Goal: Information Seeking & Learning: Check status

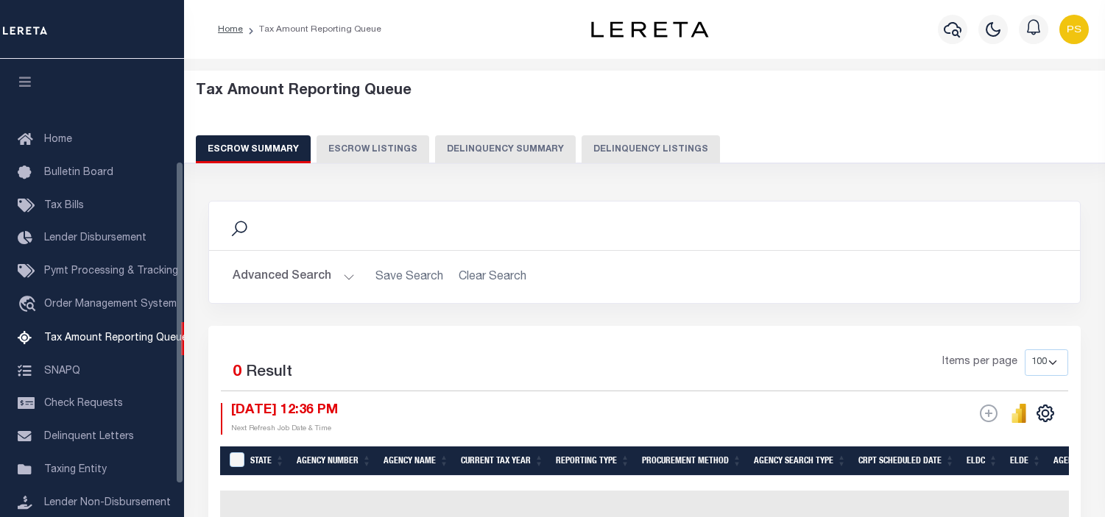
select select "100"
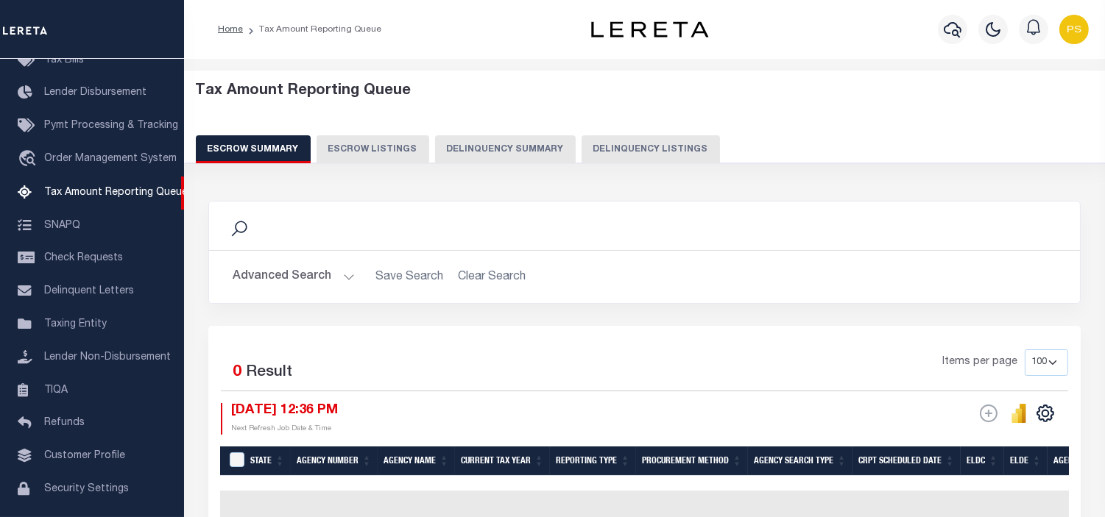
click at [626, 152] on button "Delinquency Listings" at bounding box center [650, 149] width 138 height 28
select select "100"
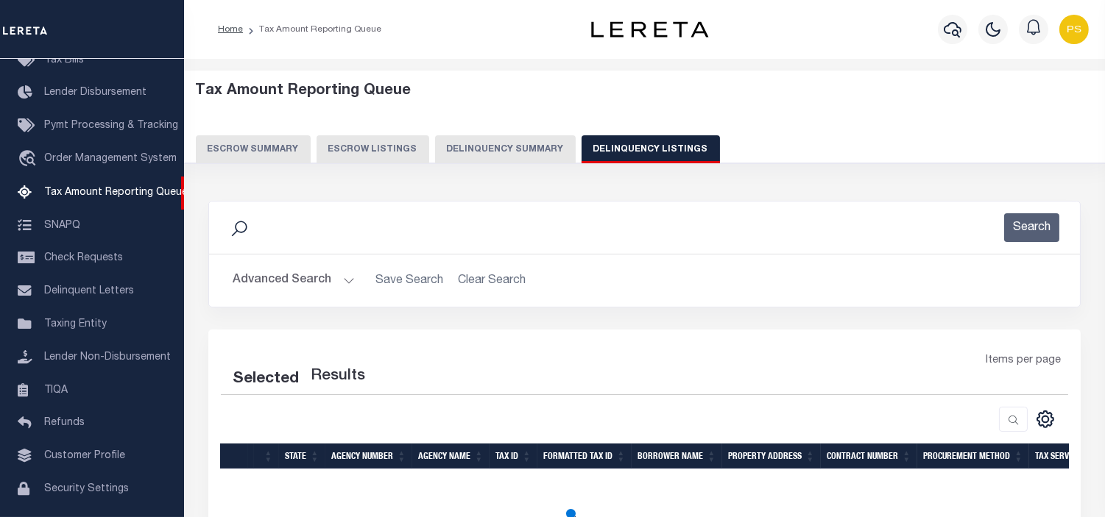
select select "100"
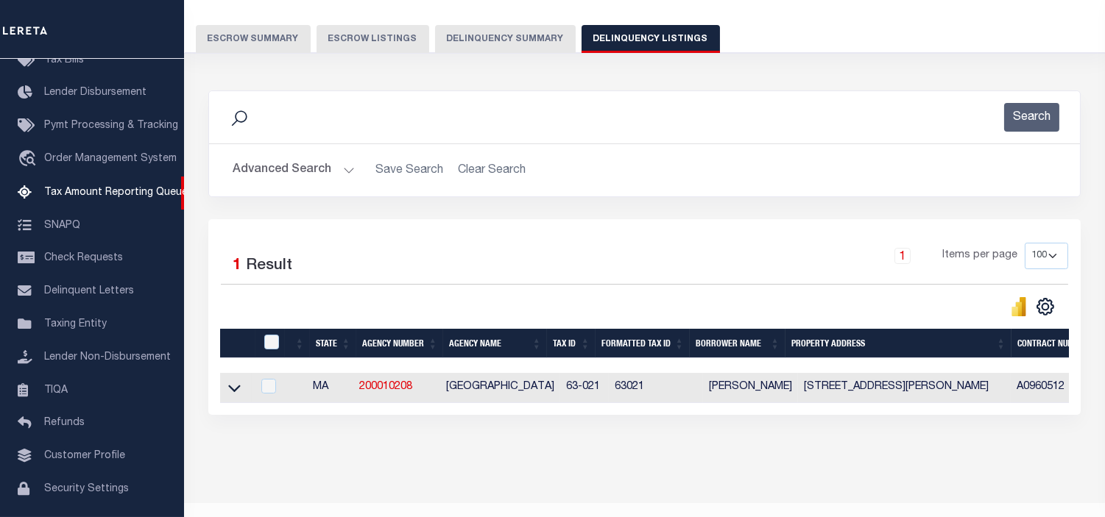
scroll to position [152, 0]
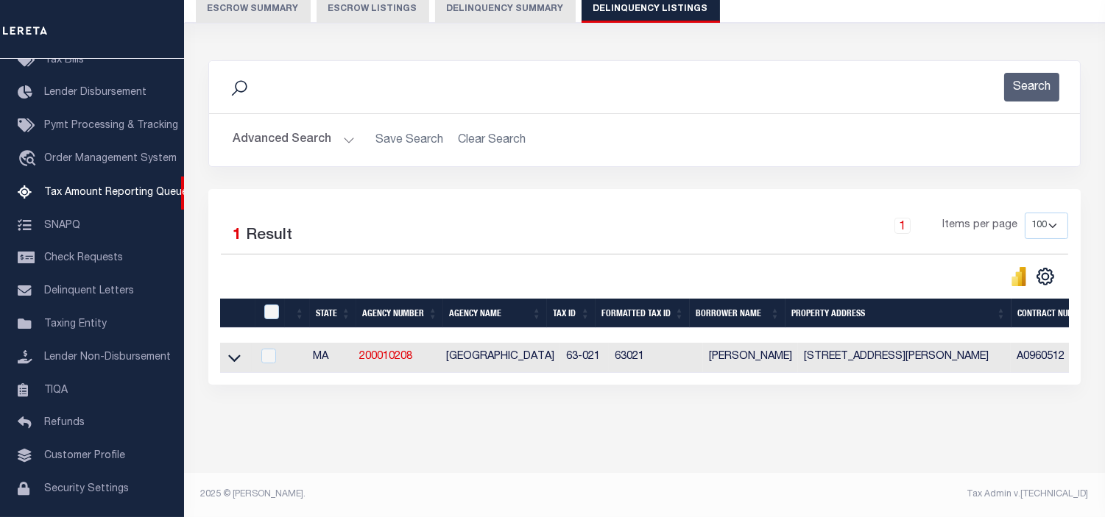
click at [281, 128] on button "Advanced Search" at bounding box center [294, 140] width 122 height 29
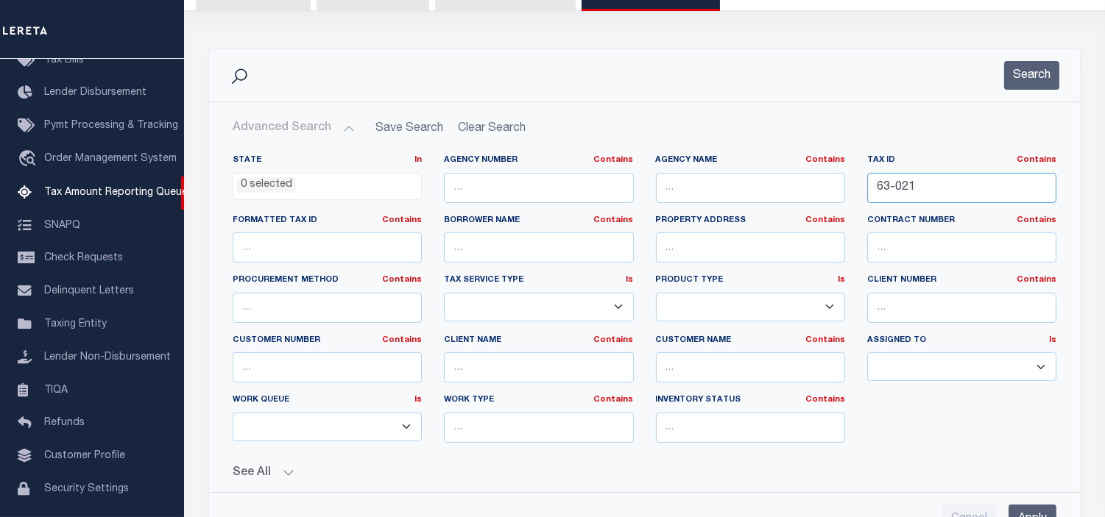
click at [899, 188] on input "63-021" at bounding box center [961, 188] width 189 height 30
paste input "RP61N01E096610"
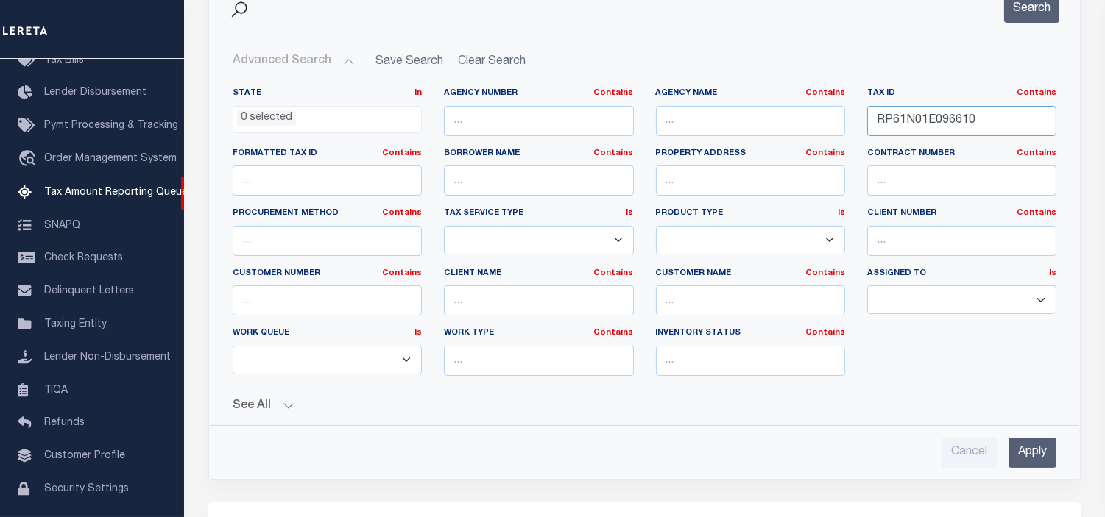
scroll to position [234, 0]
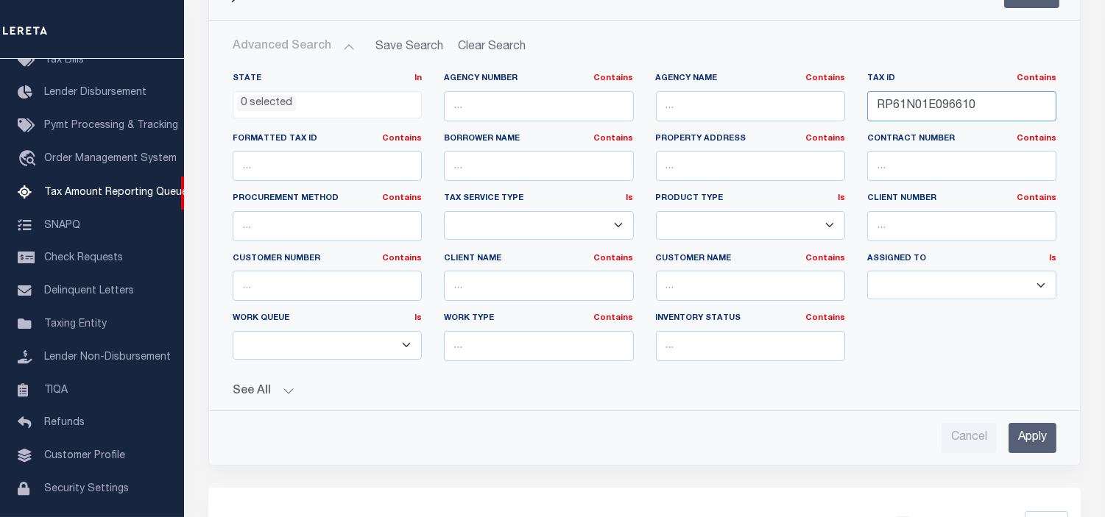
type input "RP61N01E096610"
click at [1028, 431] on input "Apply" at bounding box center [1032, 438] width 48 height 30
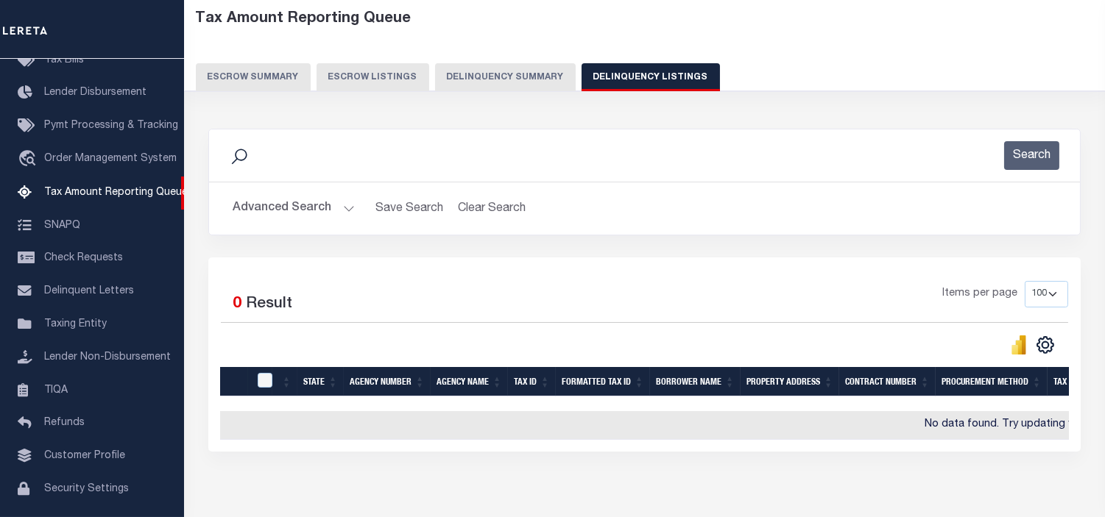
scroll to position [68, 0]
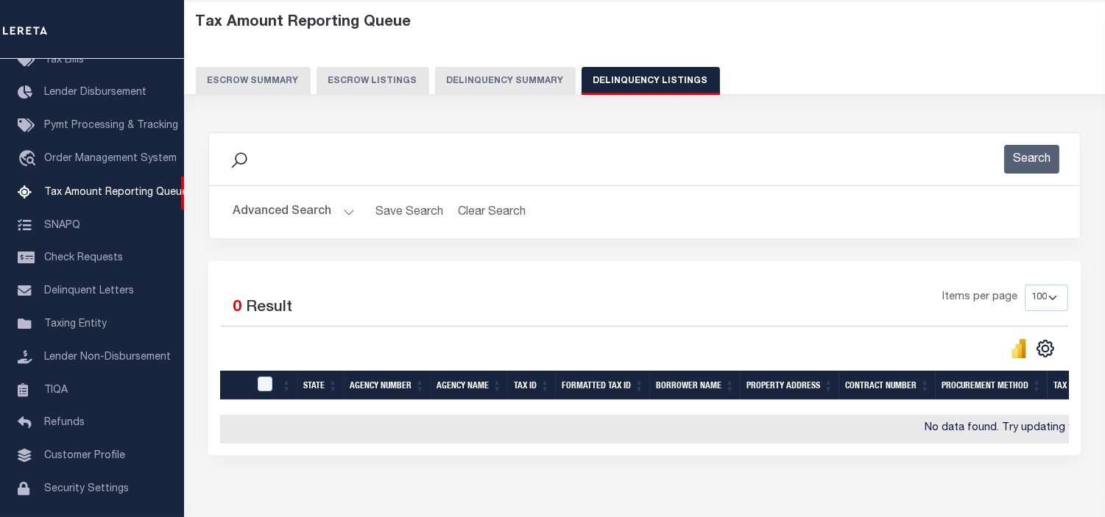
click at [291, 216] on button "Advanced Search" at bounding box center [294, 212] width 122 height 29
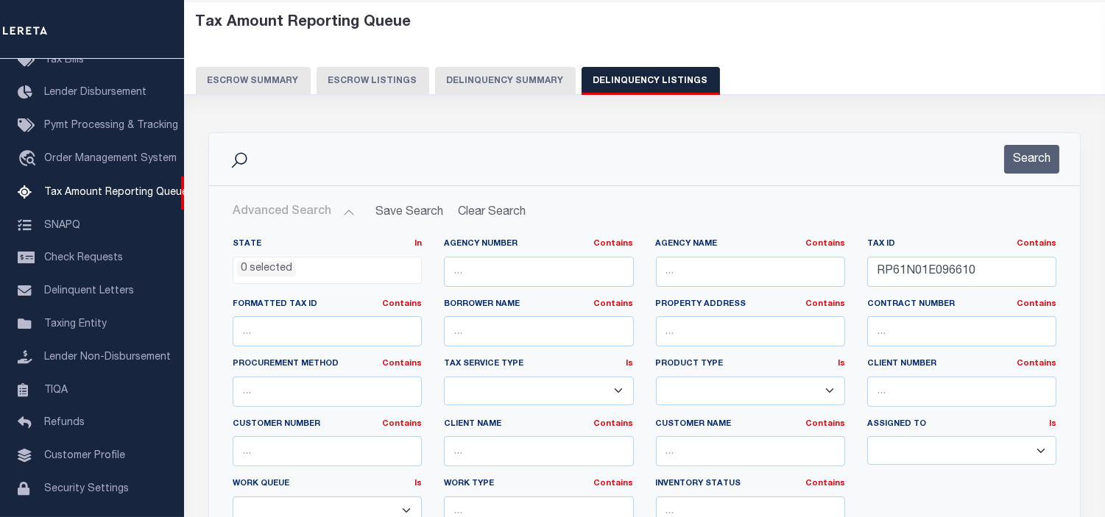
click at [635, 82] on button "Delinquency Listings" at bounding box center [650, 81] width 138 height 28
select select "100"
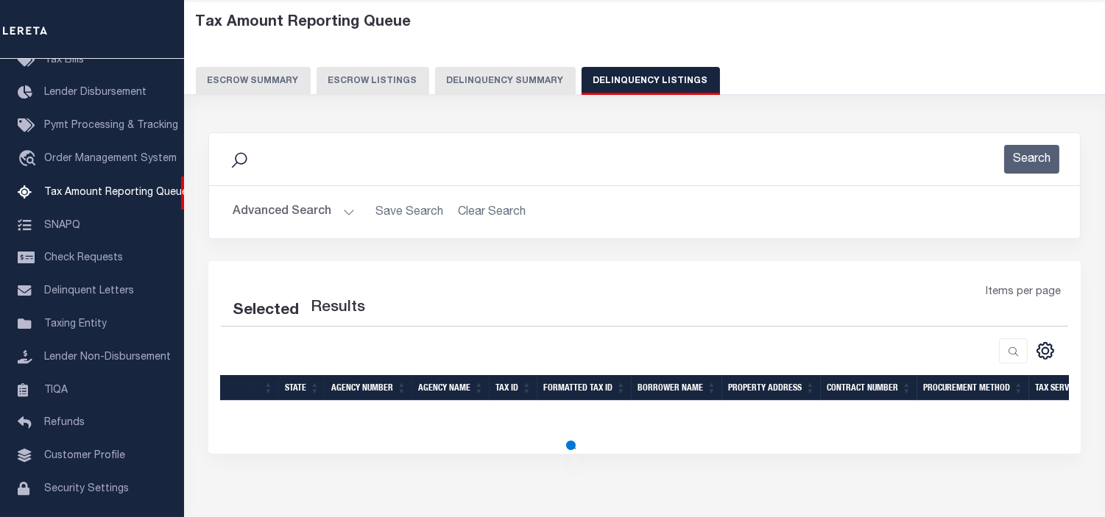
select select "100"
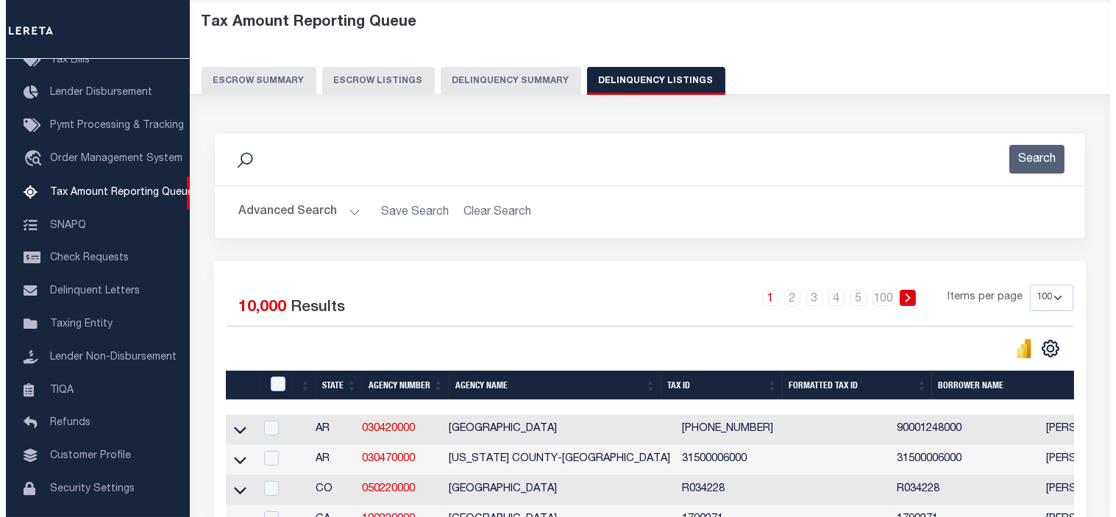
scroll to position [0, 0]
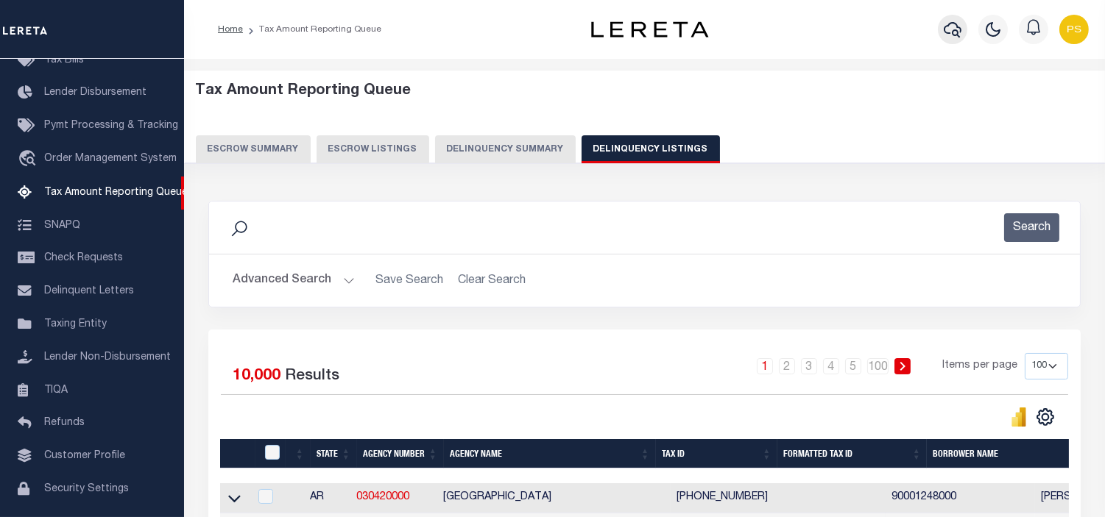
click at [954, 32] on icon "button" at bounding box center [952, 30] width 18 height 18
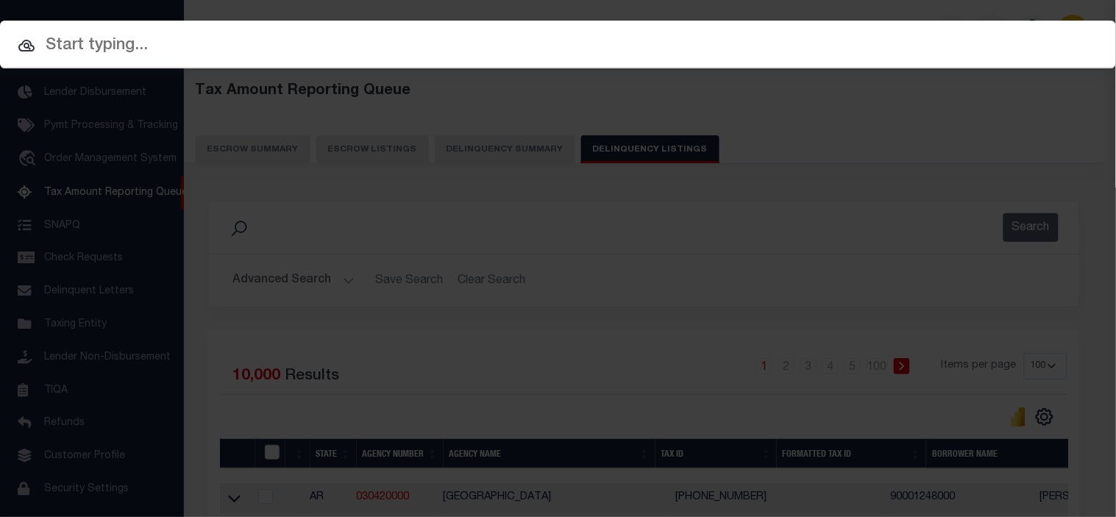
paste input "895565100634"
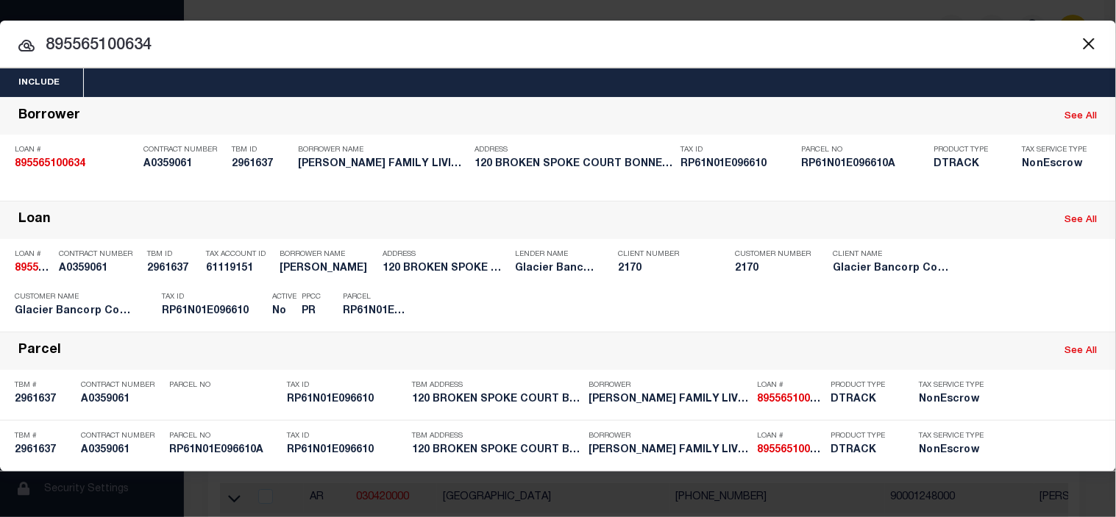
type input "895565100634"
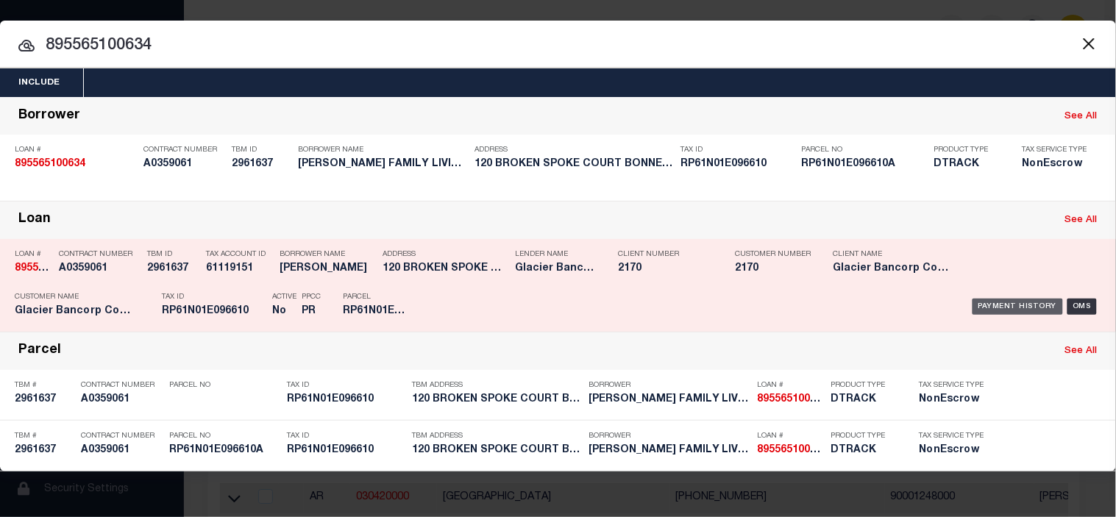
click at [1032, 306] on div "Payment History" at bounding box center [1018, 307] width 91 height 16
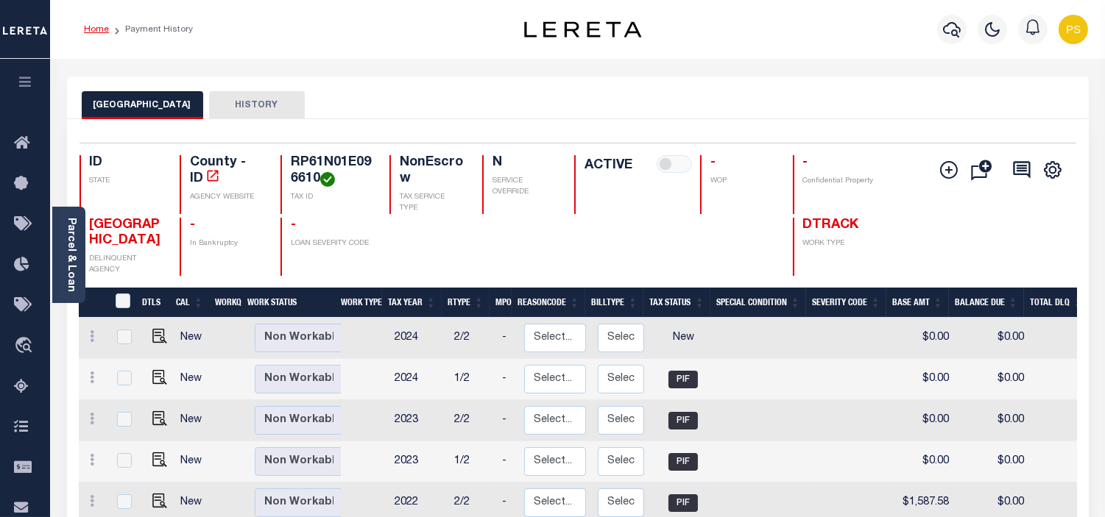
click at [99, 31] on link "Home" at bounding box center [96, 29] width 25 height 9
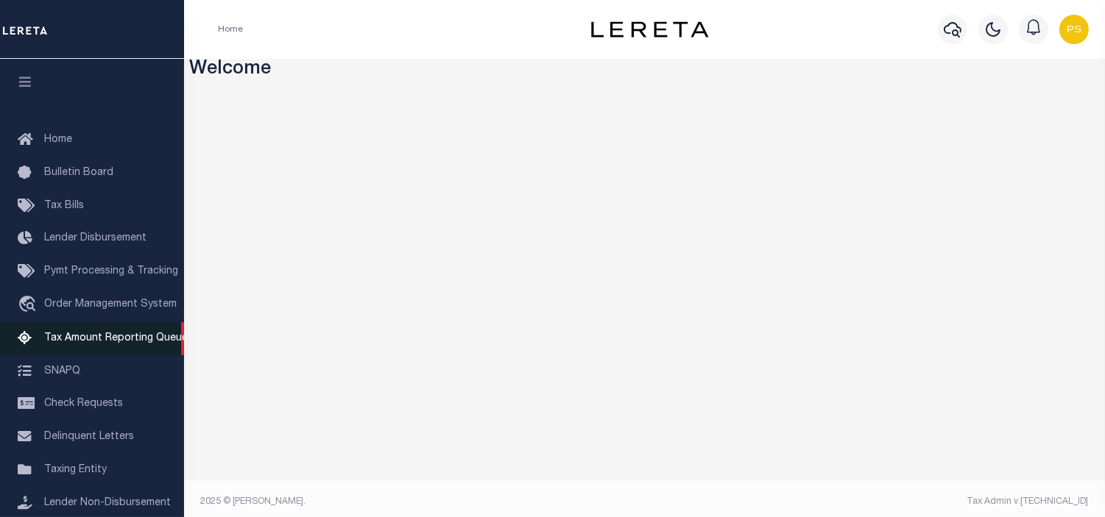
click at [96, 343] on span "Tax Amount Reporting Queue" at bounding box center [116, 338] width 144 height 10
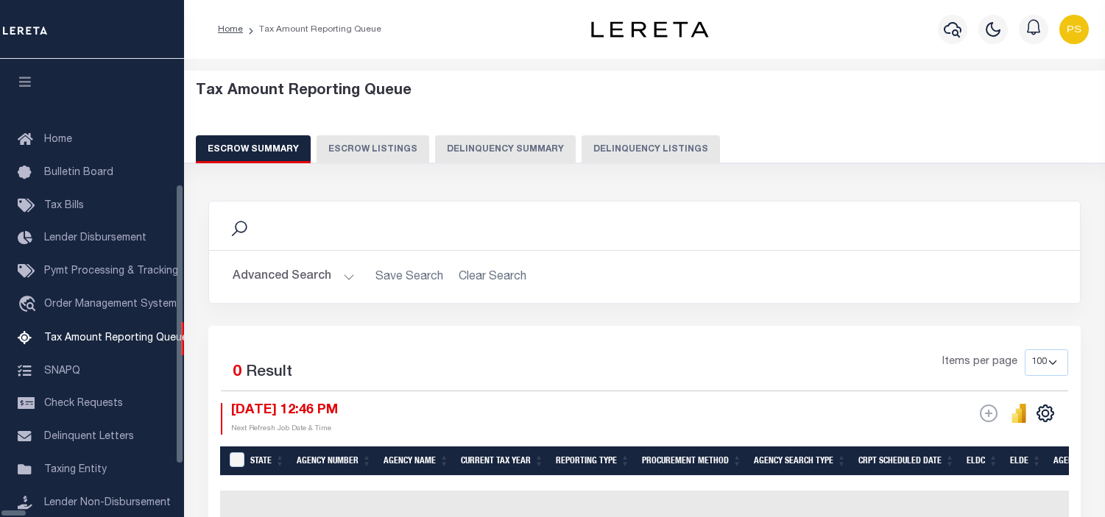
select select "100"
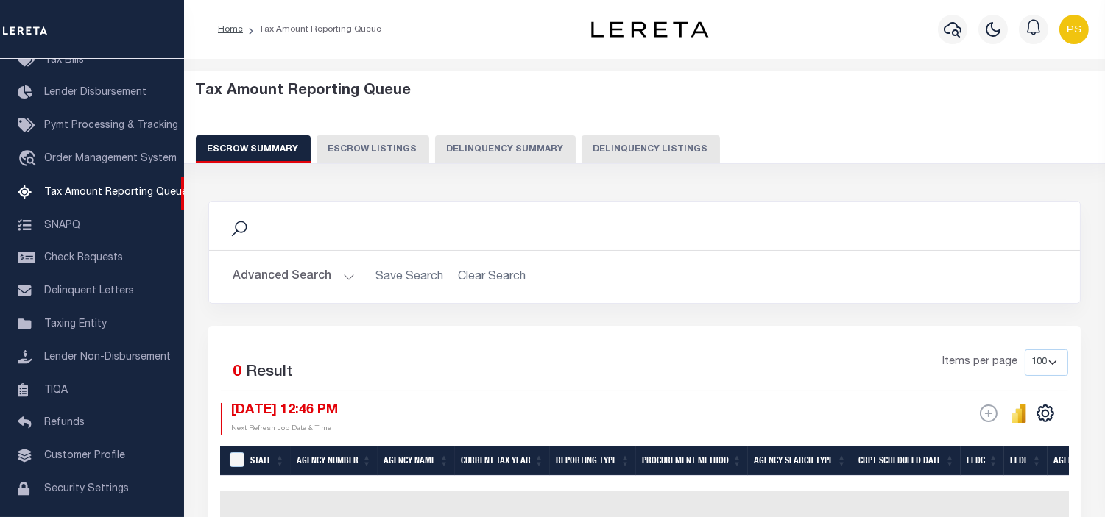
click at [624, 159] on button "Delinquency Listings" at bounding box center [650, 149] width 138 height 28
select select "100"
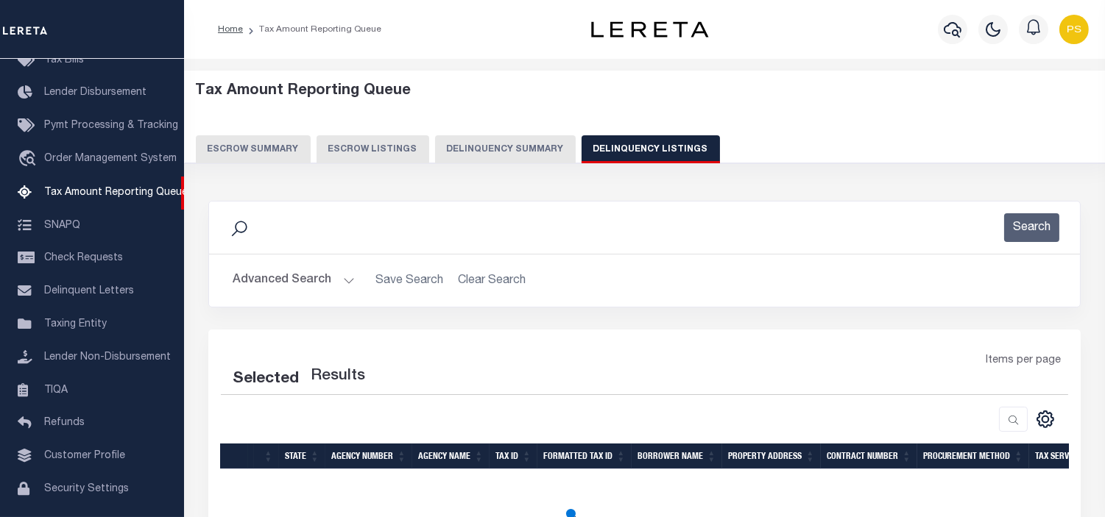
click at [266, 282] on button "Advanced Search" at bounding box center [294, 280] width 122 height 29
select select "100"
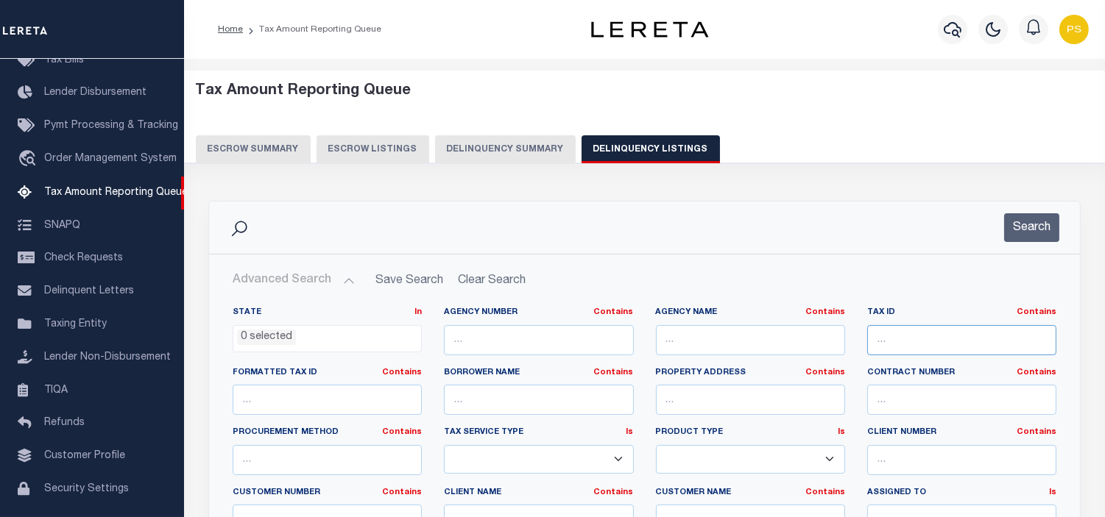
click at [896, 339] on input "text" at bounding box center [961, 340] width 189 height 30
paste input "RP61N01E211502"
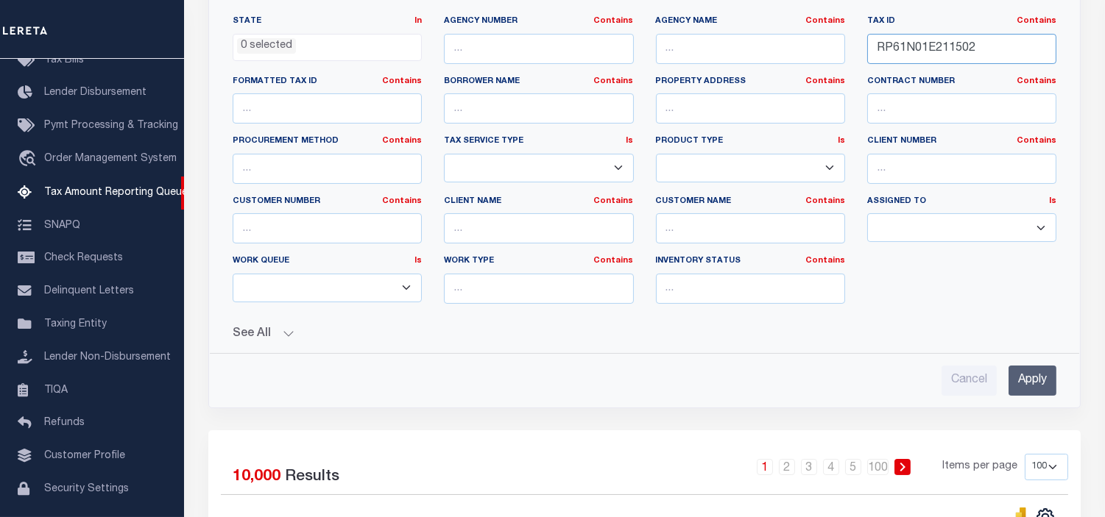
scroll to position [327, 0]
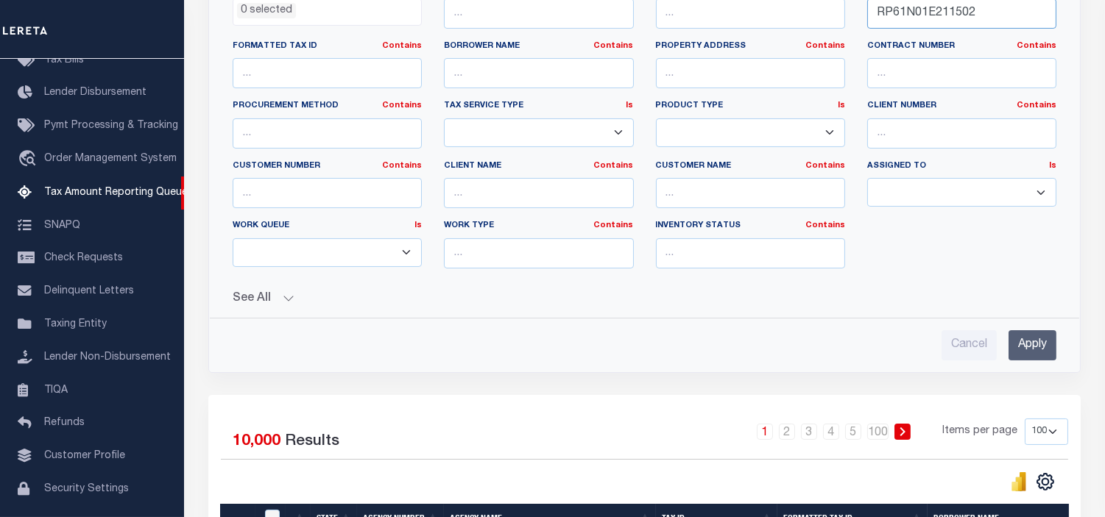
type input "RP61N01E211502"
click at [1027, 347] on input "Apply" at bounding box center [1032, 345] width 48 height 30
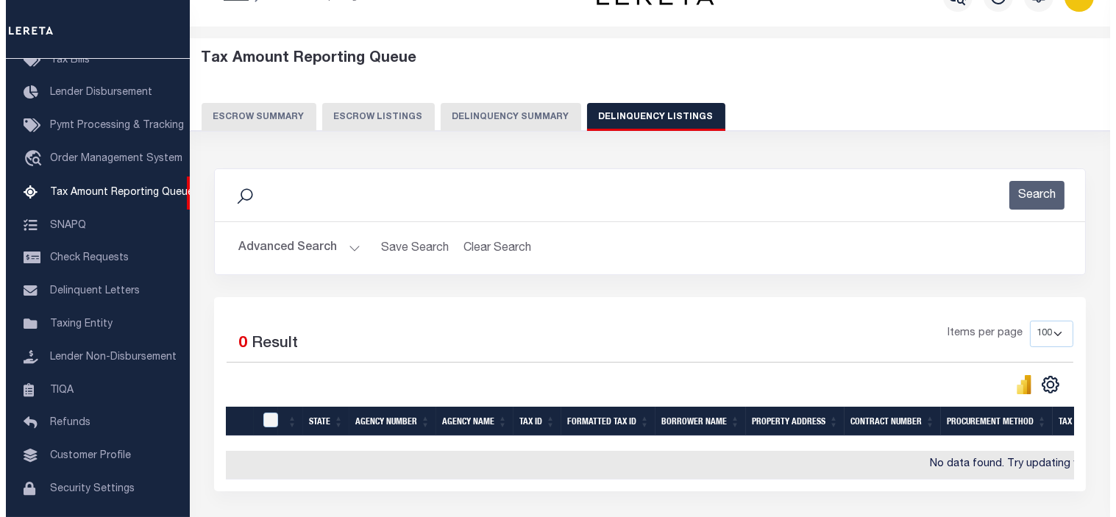
scroll to position [0, 0]
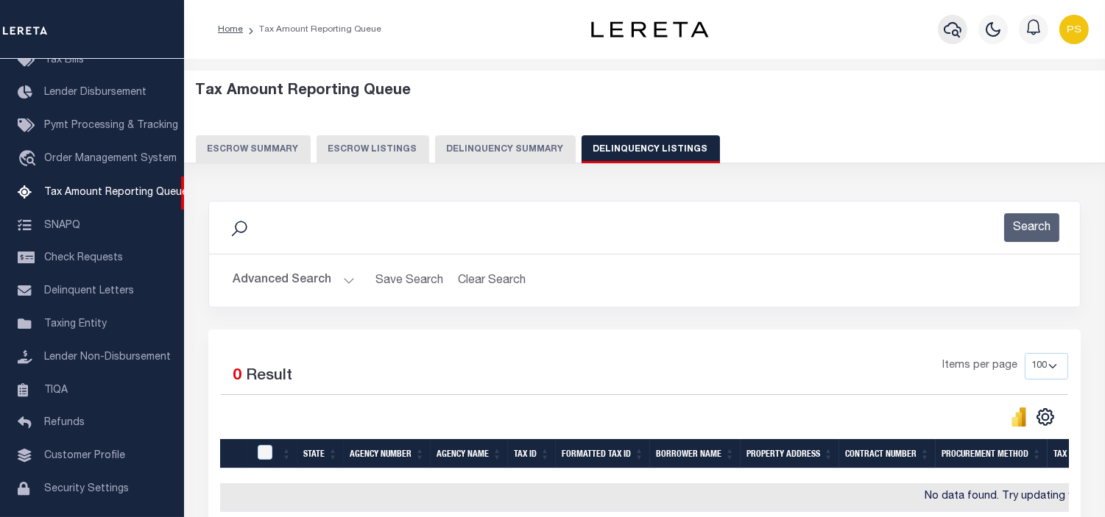
click at [951, 32] on icon "button" at bounding box center [952, 30] width 18 height 18
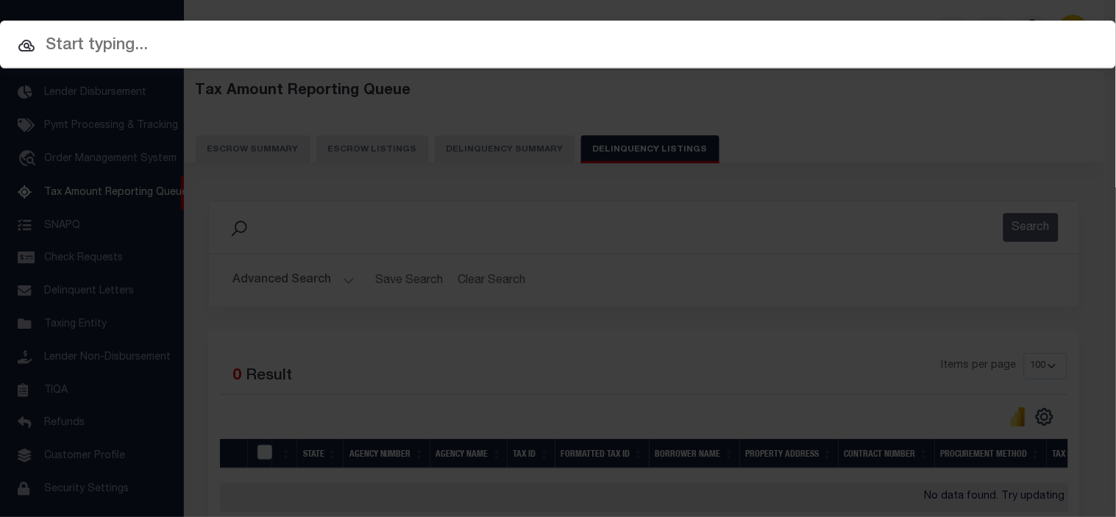
paste input "3804222097213"
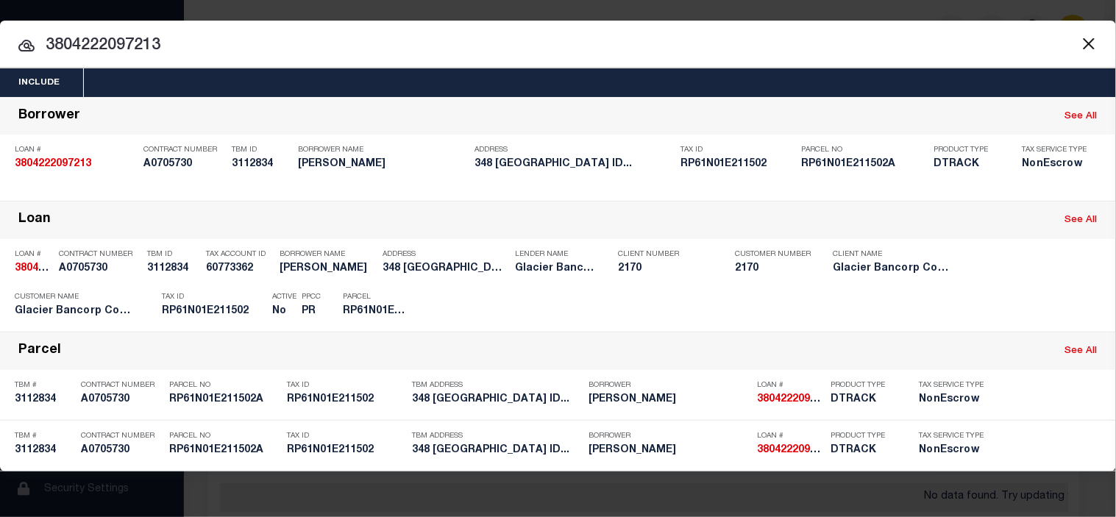
type input "3804222097213"
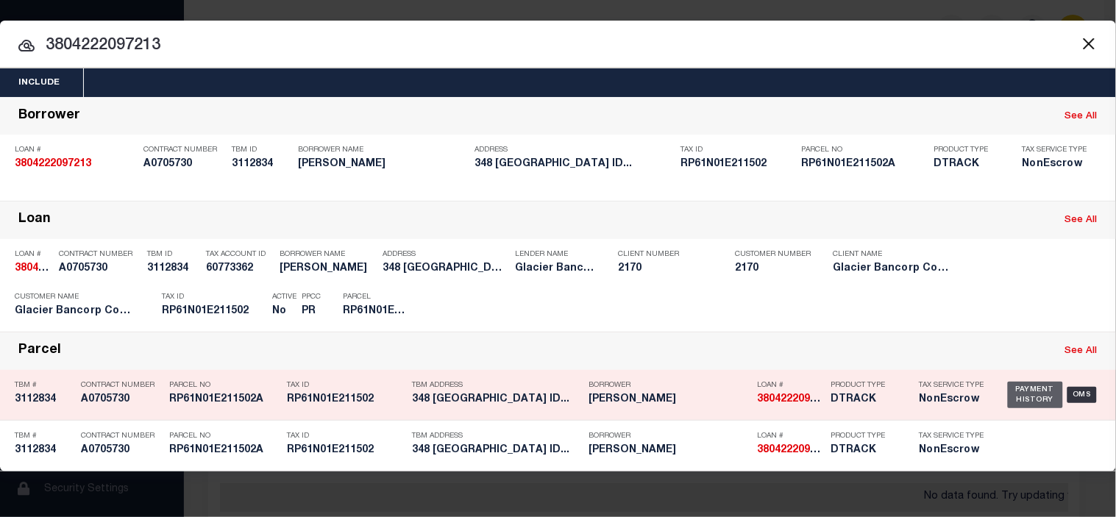
click at [1036, 394] on div "Payment History" at bounding box center [1035, 395] width 55 height 26
